Goal: Check status: Check status

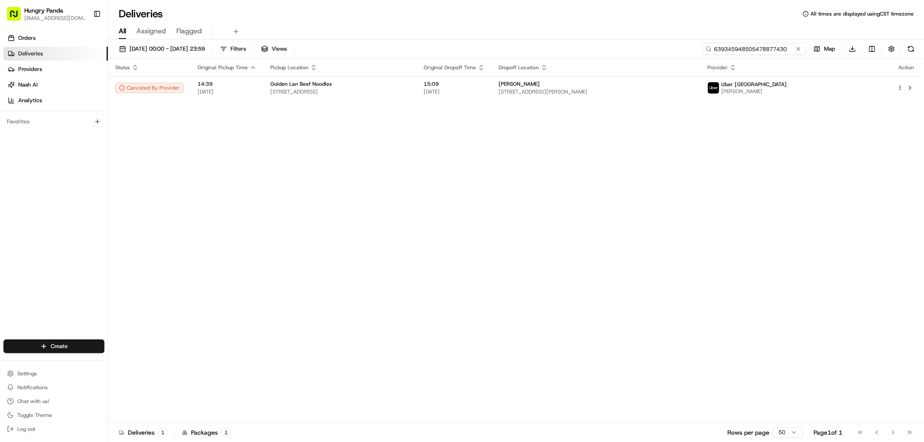
click at [776, 45] on input "639345948505478877430" at bounding box center [754, 49] width 104 height 12
paste input "4591455905257773401767"
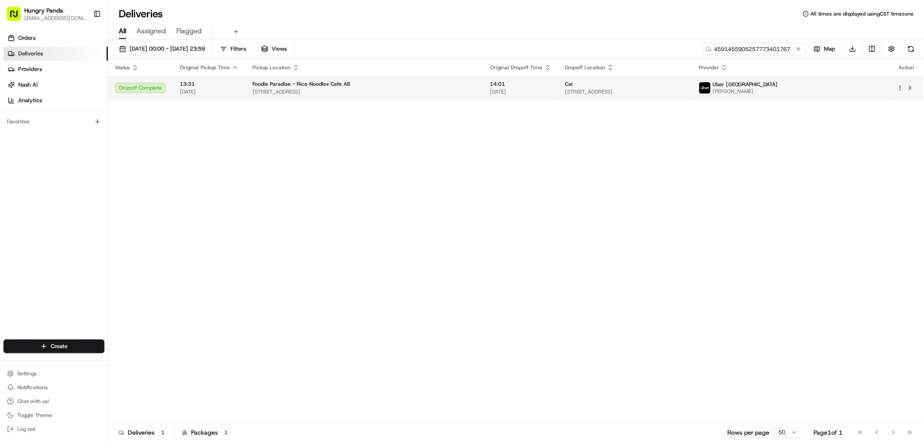
type input "4591455905257773401767"
click at [613, 94] on span "[STREET_ADDRESS]" at bounding box center [625, 91] width 120 height 7
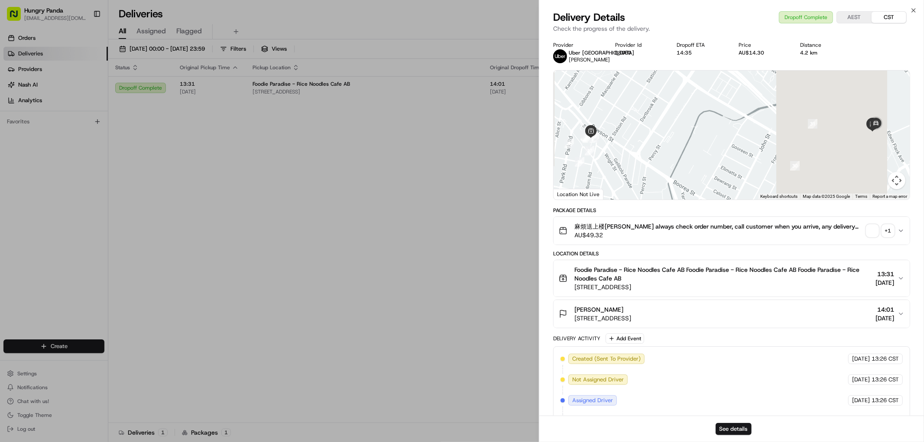
click at [885, 230] on div "+ 1" at bounding box center [888, 231] width 12 height 12
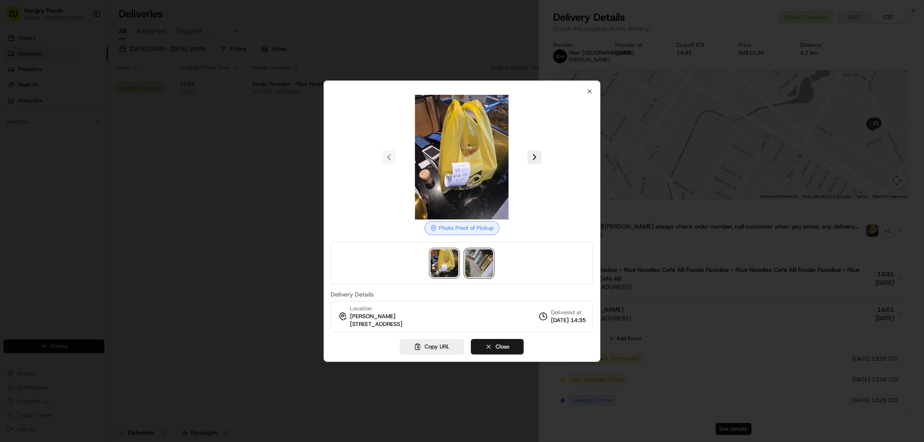
click at [481, 262] on img at bounding box center [479, 264] width 28 height 28
